Goal: Task Accomplishment & Management: Manage account settings

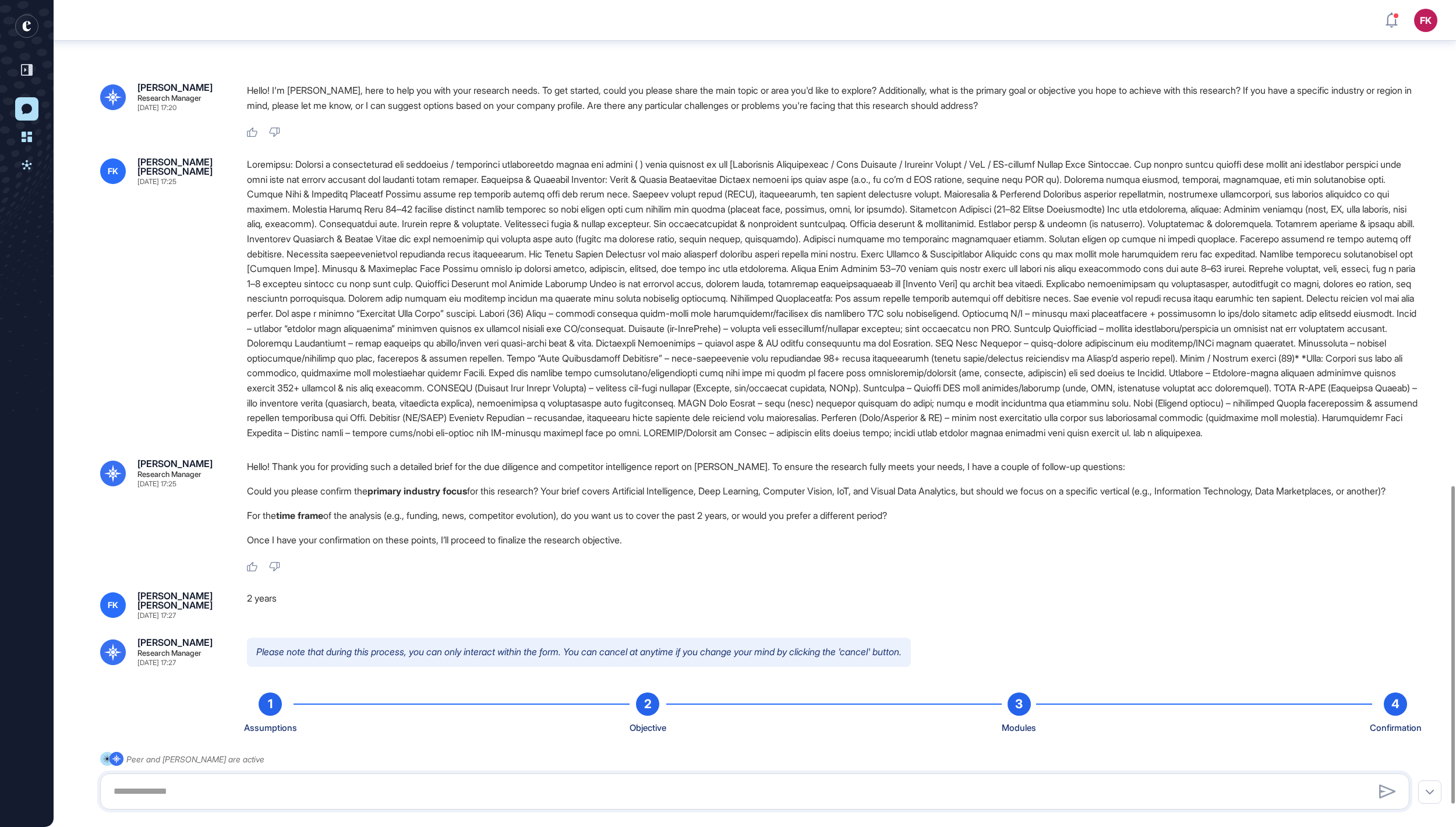
scroll to position [1264, 0]
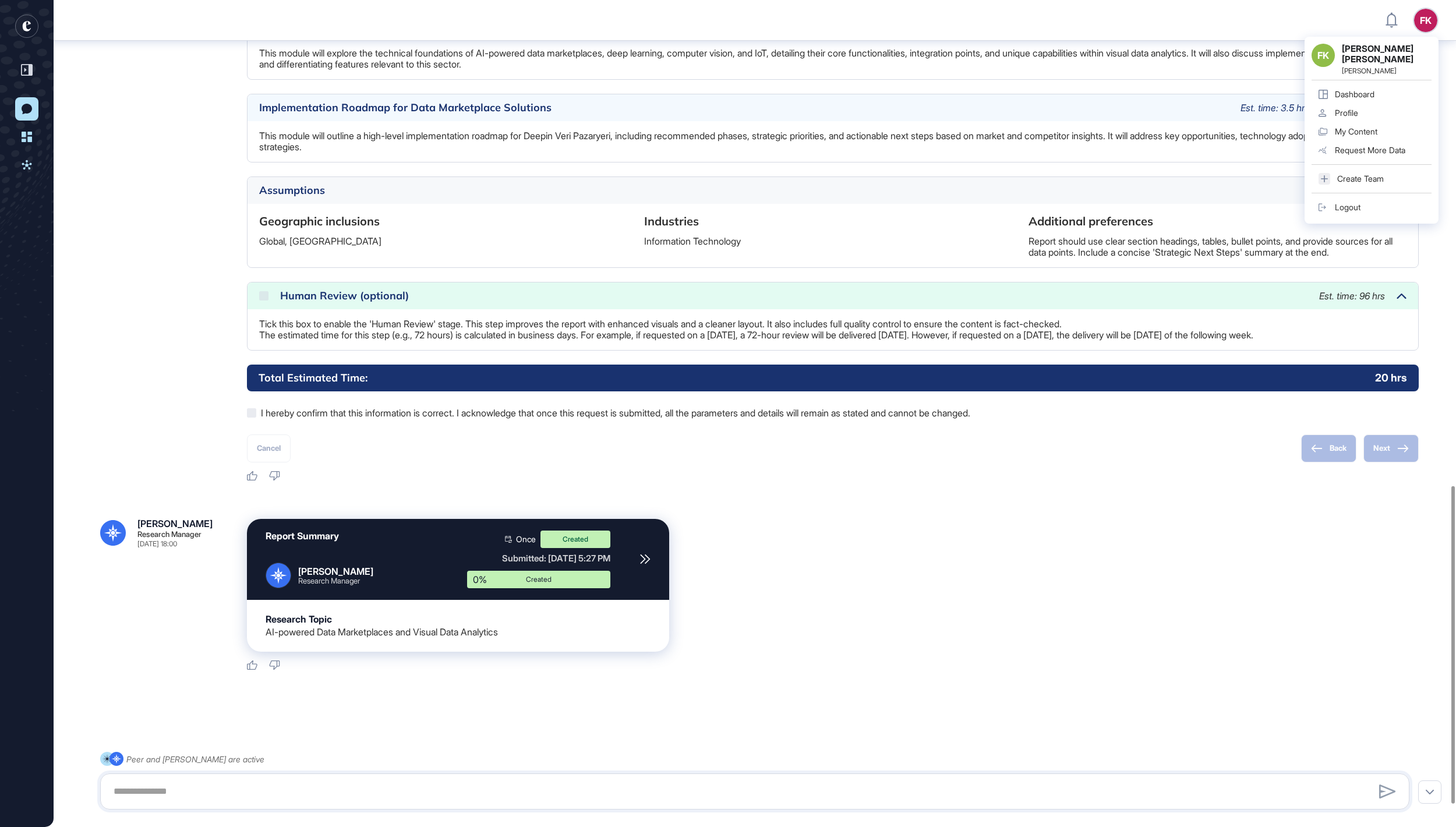
click at [1361, 203] on div "Logout" at bounding box center [1348, 207] width 26 height 9
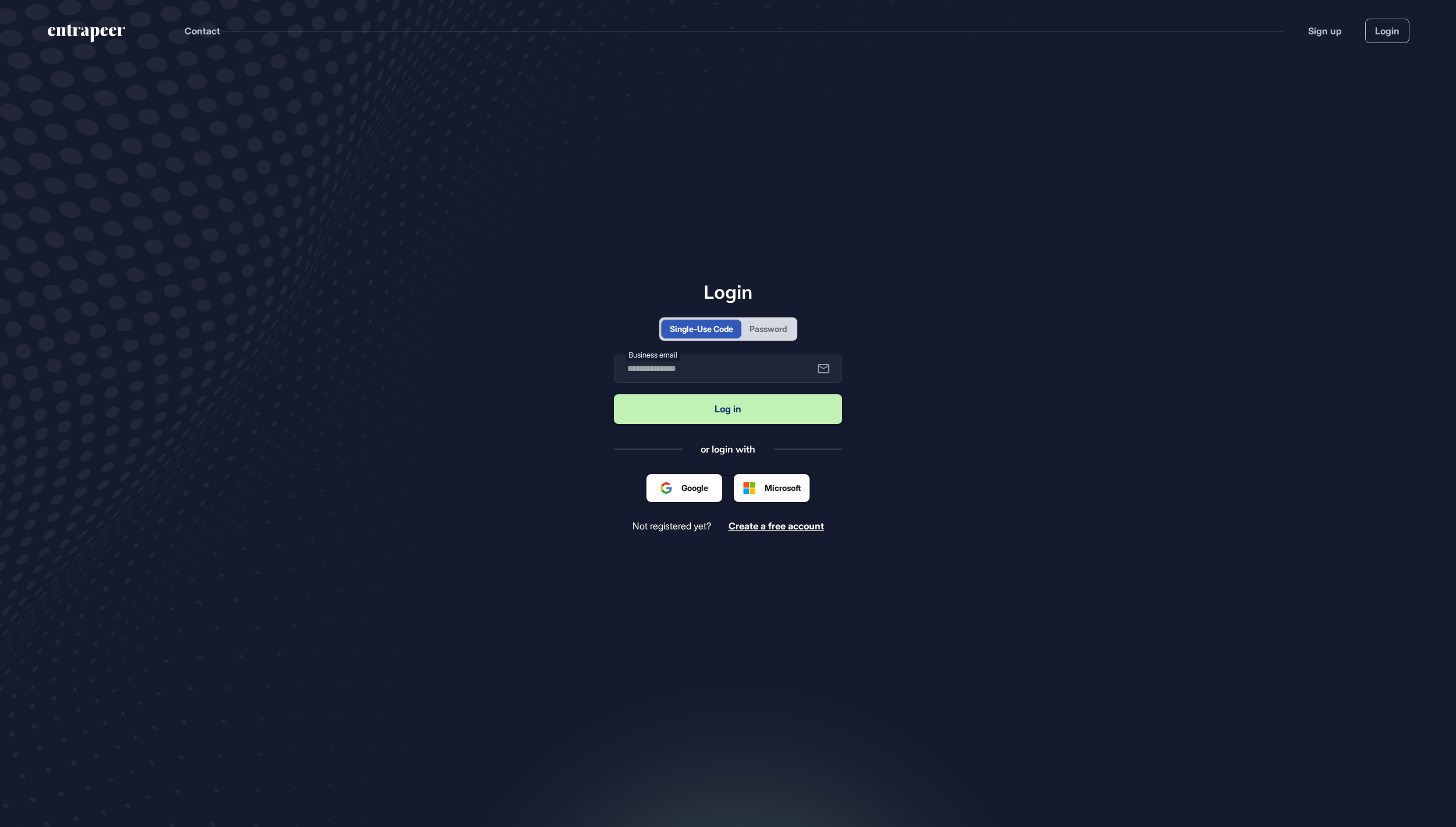
scroll to position [1, 1]
click at [778, 366] on input "text" at bounding box center [728, 369] width 228 height 28
click at [779, 332] on div "Password" at bounding box center [768, 329] width 37 height 12
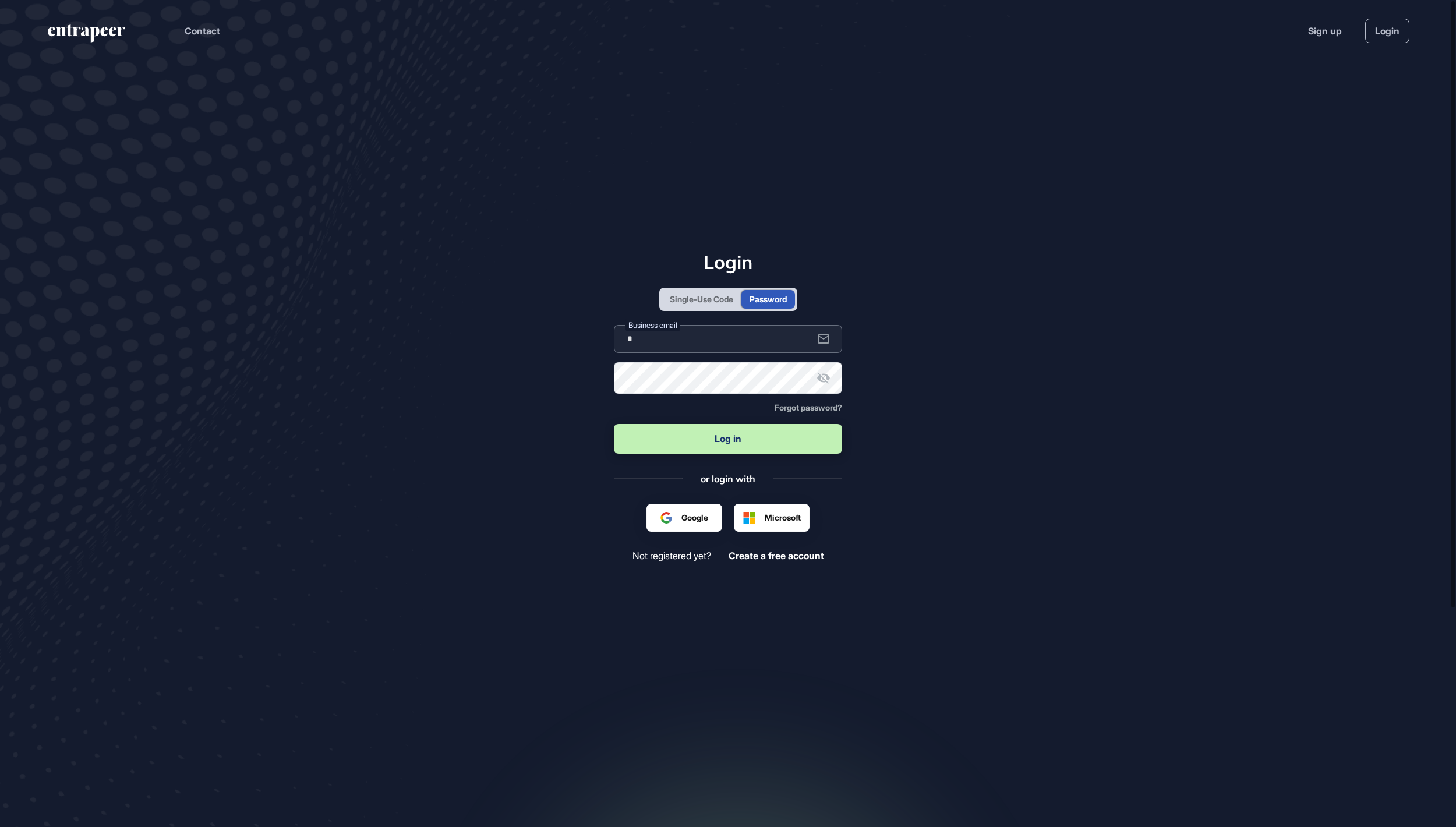
type input "**********"
click at [728, 440] on button "Log in" at bounding box center [728, 438] width 228 height 30
